Goal: Navigation & Orientation: Understand site structure

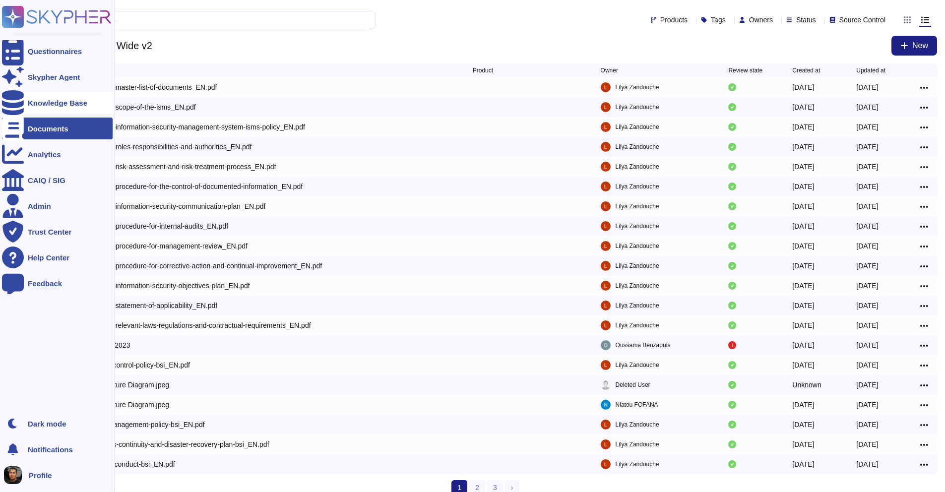
click at [18, 102] on icon at bounding box center [13, 102] width 22 height 25
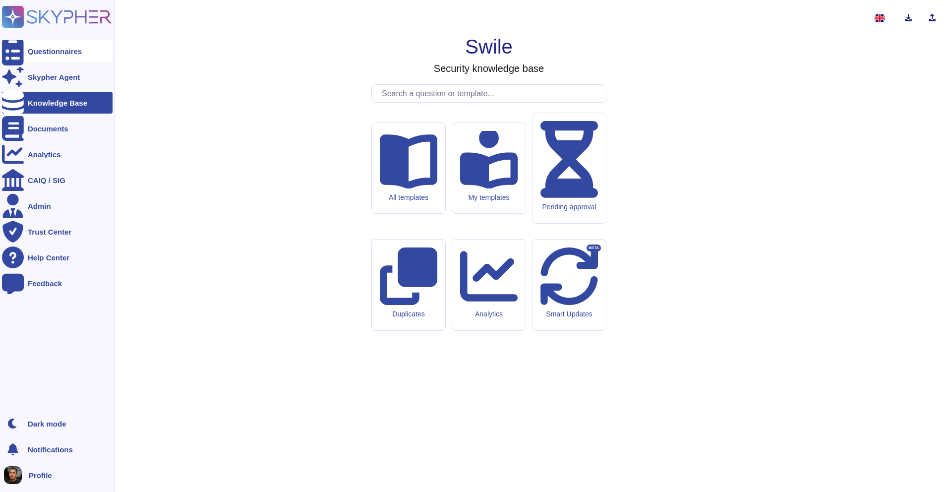
click at [30, 46] on div "Questionnaires" at bounding box center [57, 51] width 111 height 22
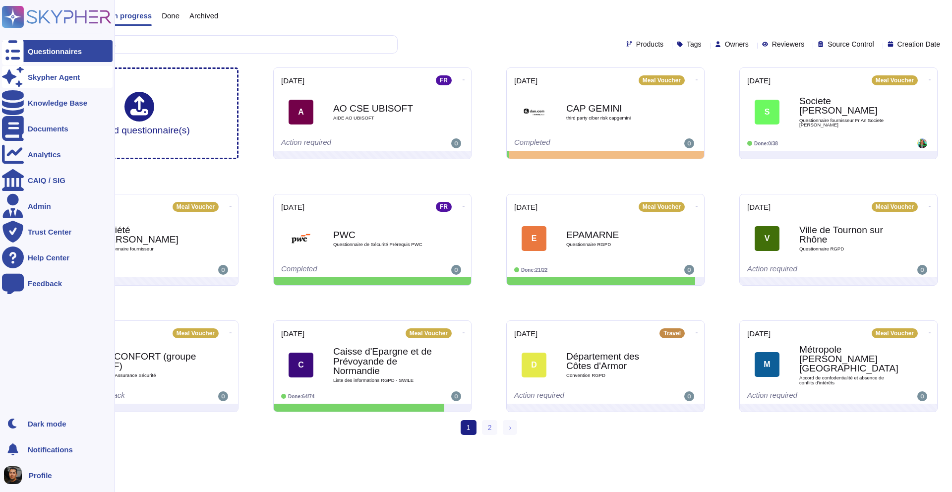
click at [32, 80] on div "Skypher Agent" at bounding box center [54, 76] width 52 height 7
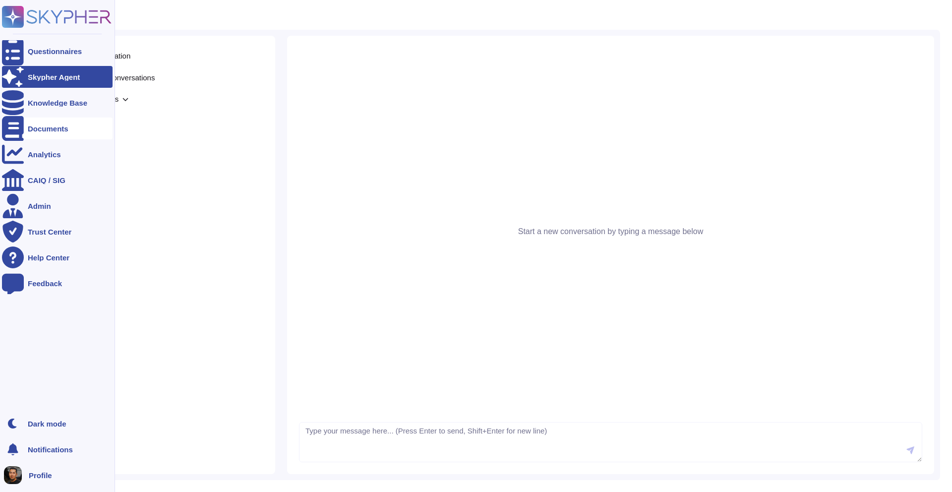
click at [54, 123] on div "Documents" at bounding box center [57, 129] width 111 height 22
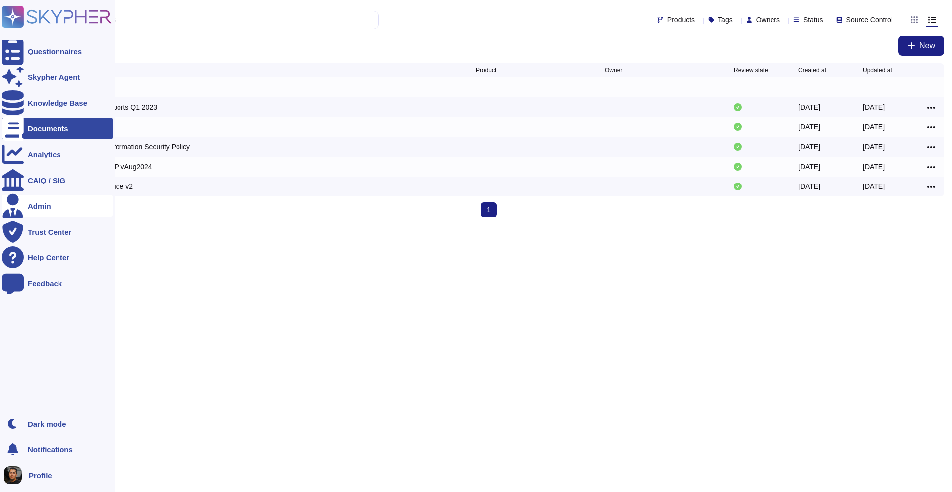
click at [44, 209] on div "Admin" at bounding box center [39, 205] width 23 height 7
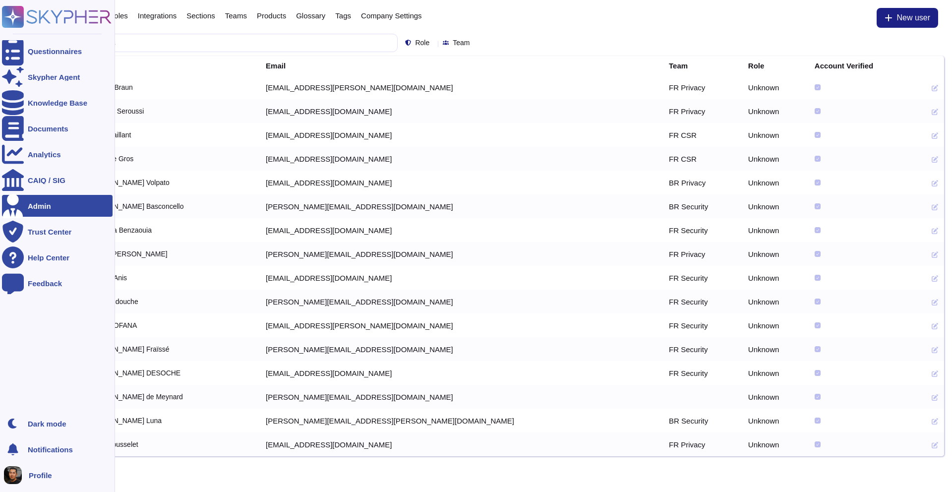
click at [57, 244] on ul "Questionnaires Skypher Agent Knowledge Base Documents Analytics CAIQ / SIG Admi…" at bounding box center [57, 223] width 111 height 367
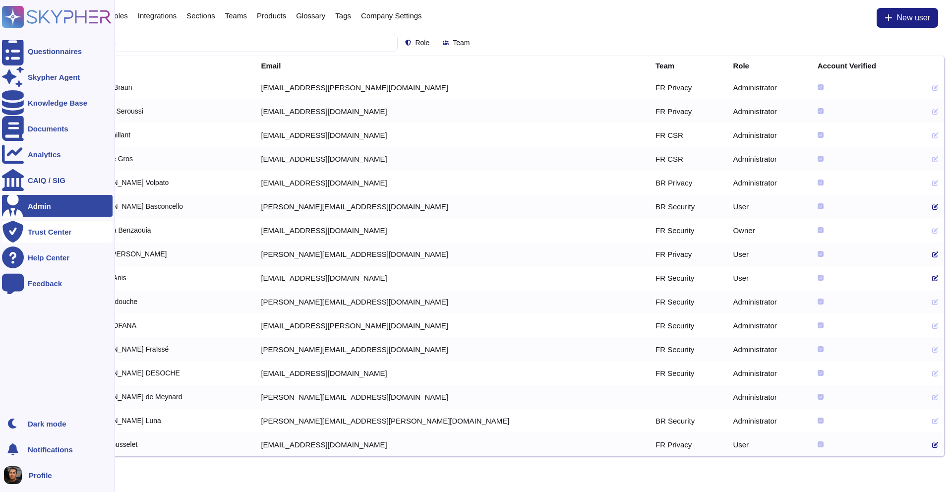
click at [61, 232] on div "Trust Center" at bounding box center [50, 231] width 44 height 7
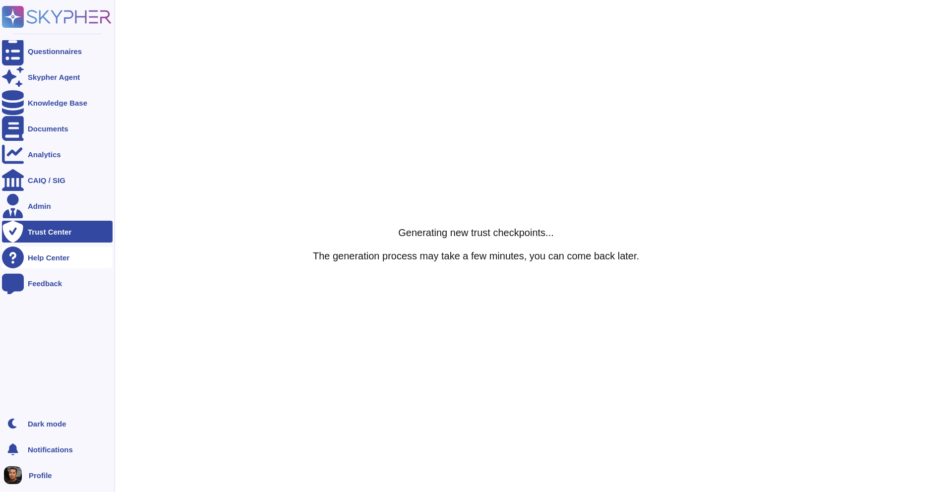
click at [59, 258] on div "Help Center" at bounding box center [49, 257] width 42 height 7
